Goal: Information Seeking & Learning: Learn about a topic

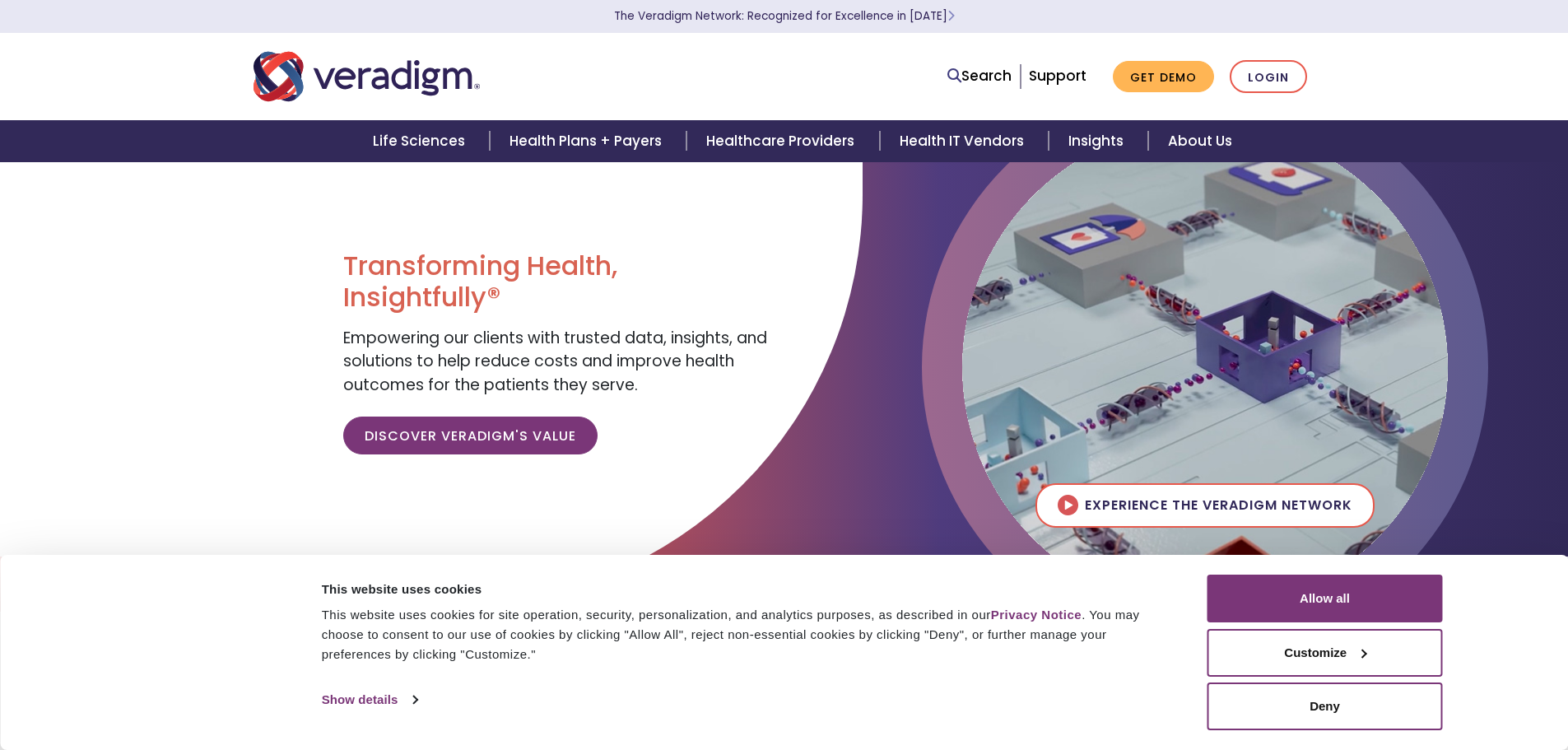
click at [405, 74] on img "Veradigm logo" at bounding box center [367, 77] width 226 height 54
click at [1204, 146] on link "About Us" at bounding box center [1199, 141] width 104 height 42
